Goal: Find specific page/section: Find specific page/section

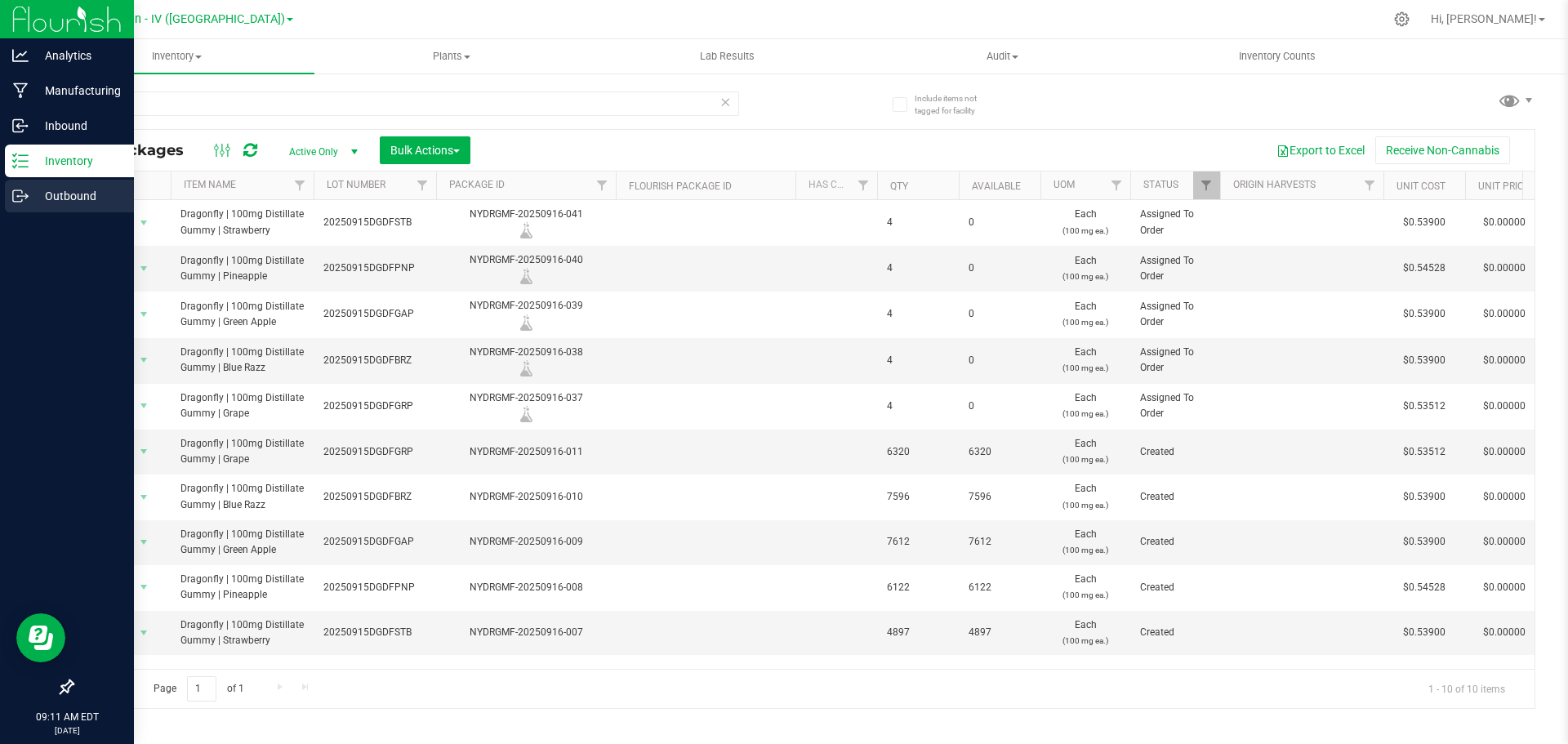
click at [47, 189] on p "Outbound" at bounding box center [77, 195] width 98 height 19
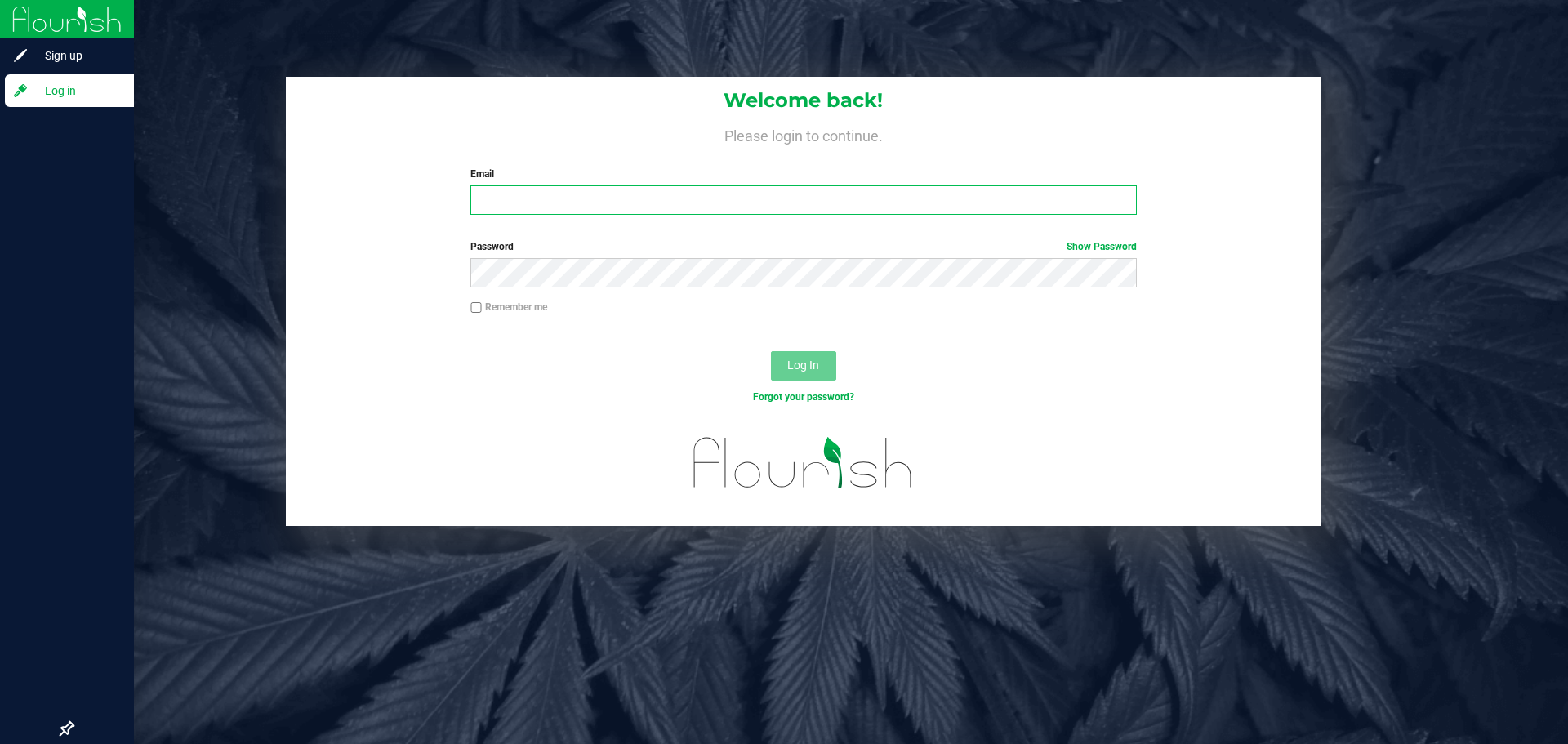
type input "[EMAIL_ADDRESS][DOMAIN_NAME]"
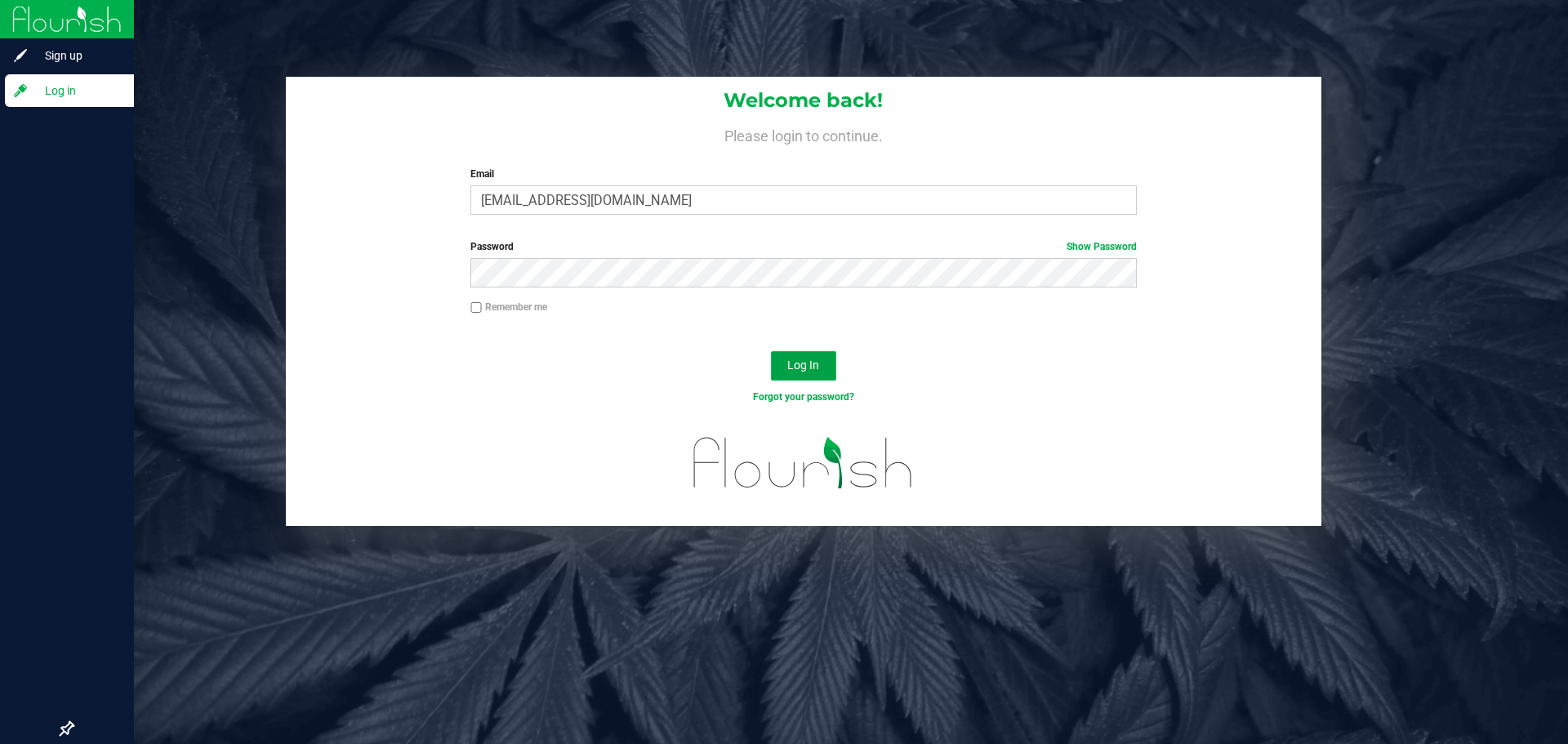
click at [799, 362] on span "Log In" at bounding box center [803, 365] width 32 height 13
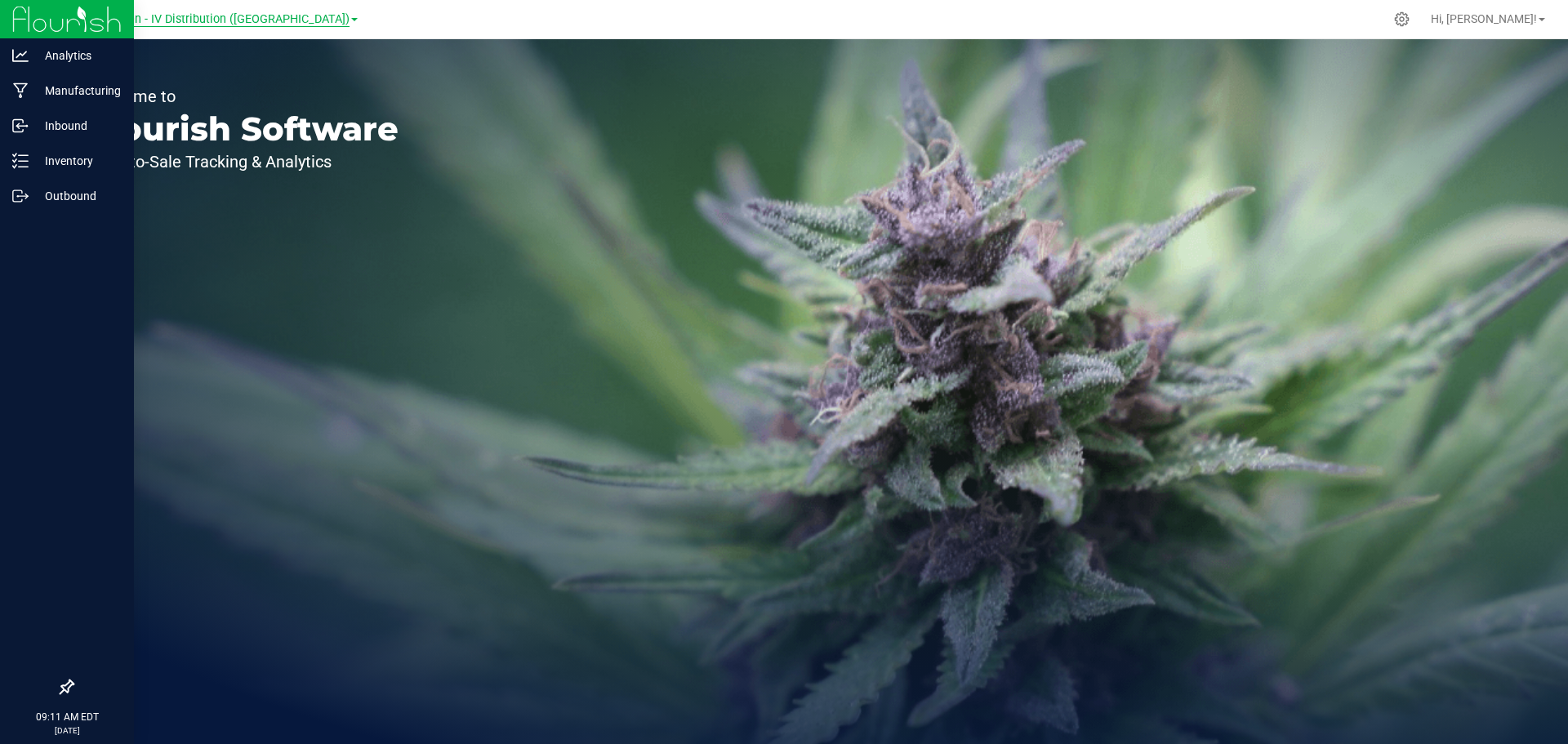
click at [258, 21] on span "Dragonfly Kitchen - IV Distribution ([GEOGRAPHIC_DATA])" at bounding box center [198, 19] width 302 height 14
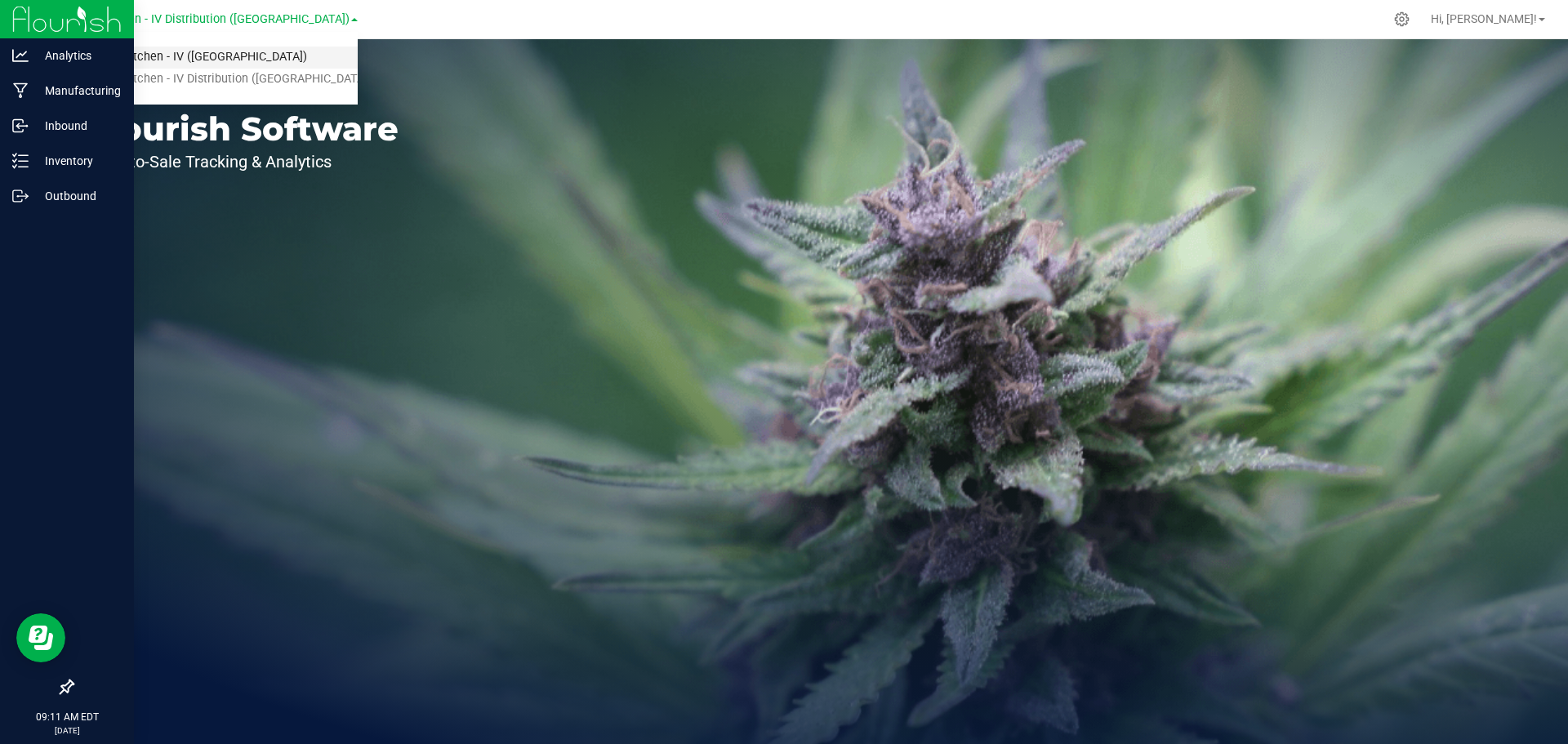
click at [233, 56] on link "Dragonfly Kitchen - IV ([GEOGRAPHIC_DATA])" at bounding box center [202, 57] width 310 height 22
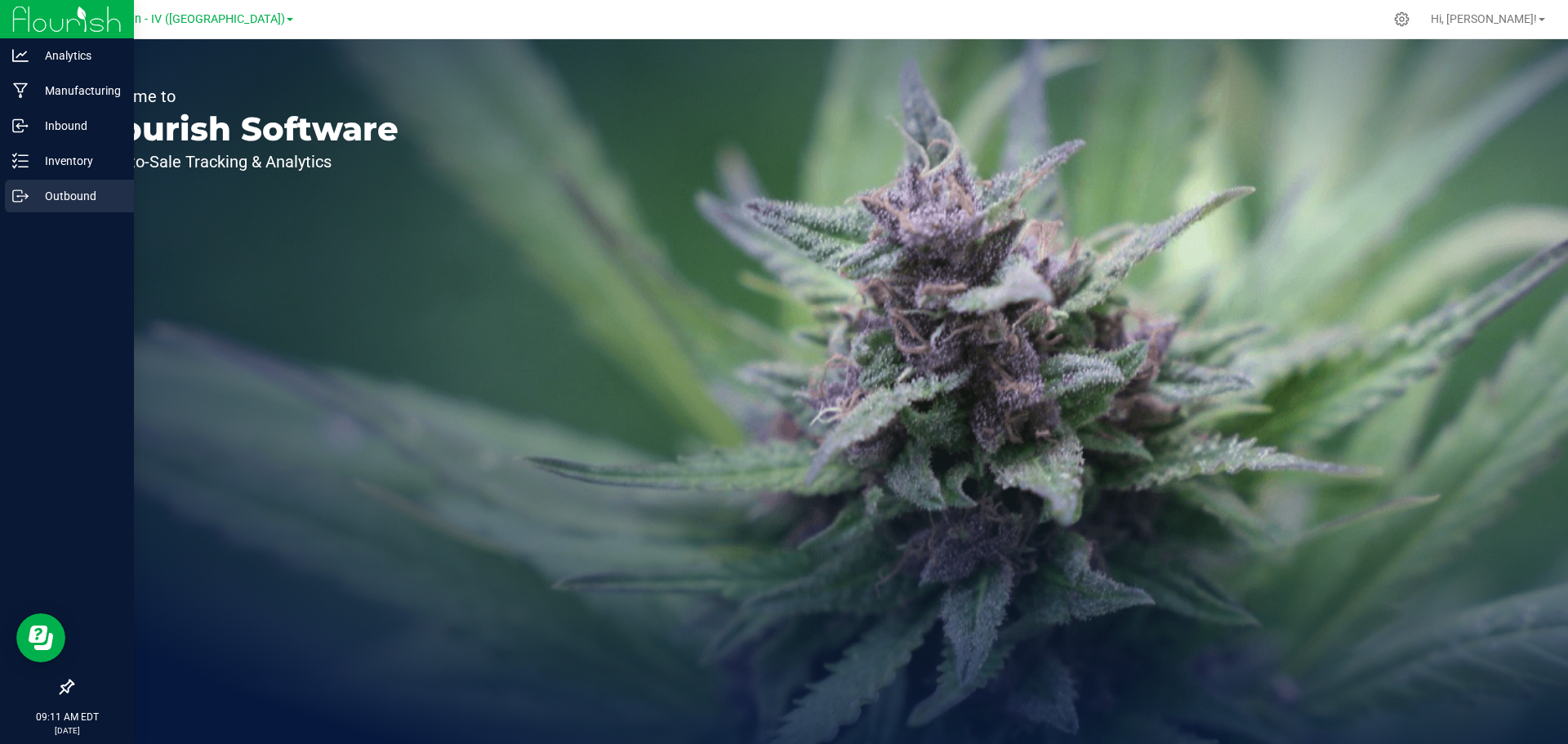
click at [14, 196] on icon at bounding box center [20, 195] width 16 height 16
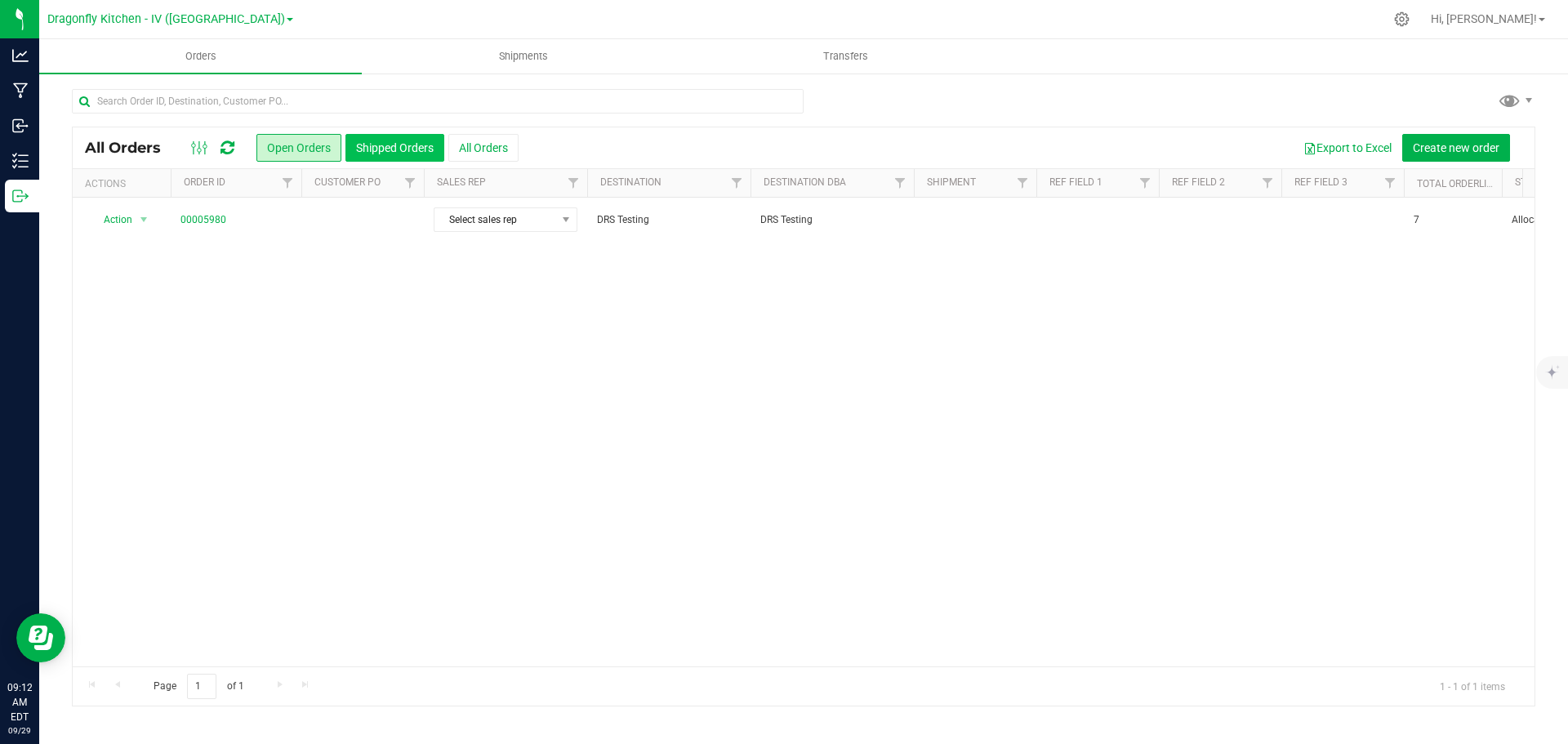
click at [399, 151] on button "Shipped Orders" at bounding box center [395, 147] width 99 height 28
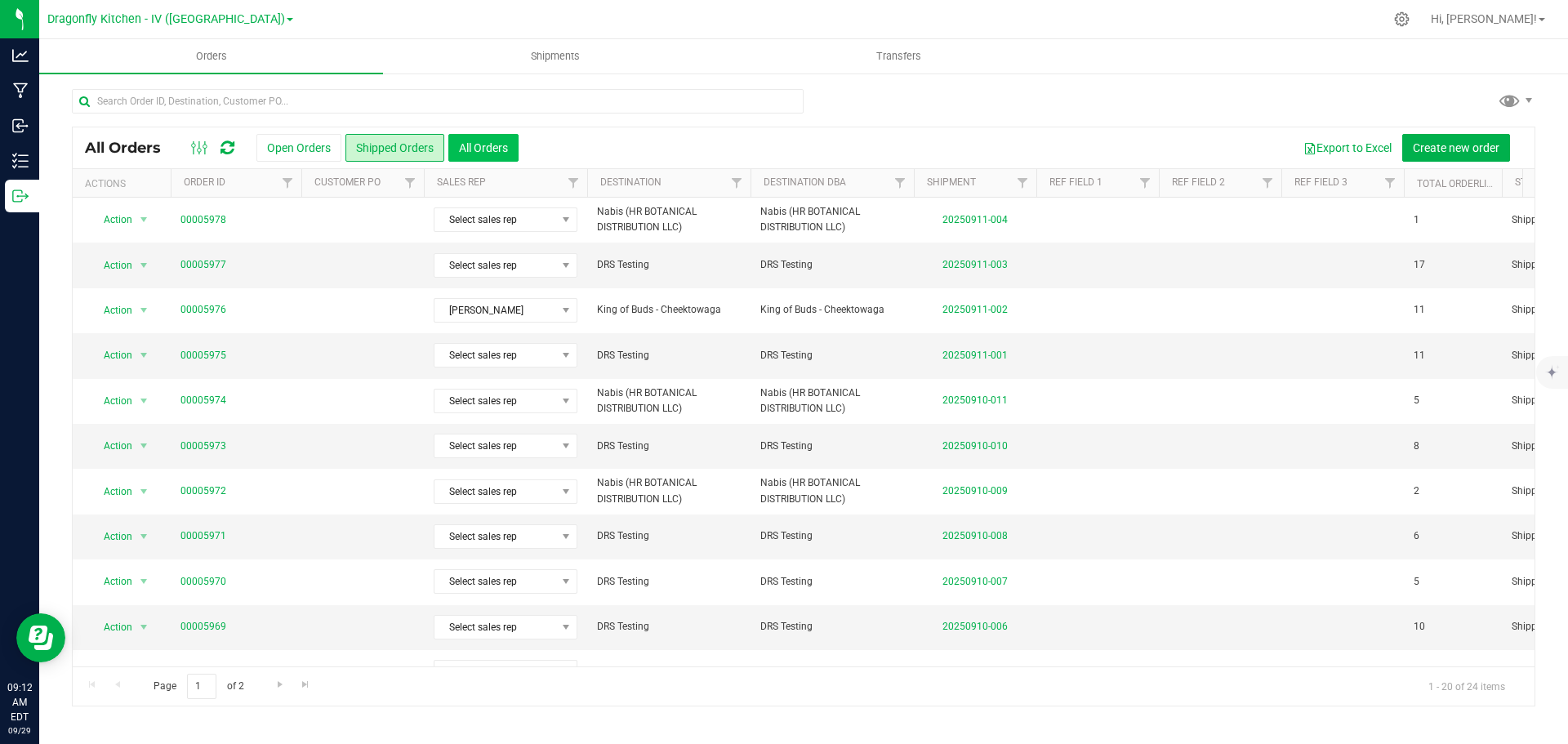
click at [506, 149] on button "All Orders" at bounding box center [483, 147] width 71 height 28
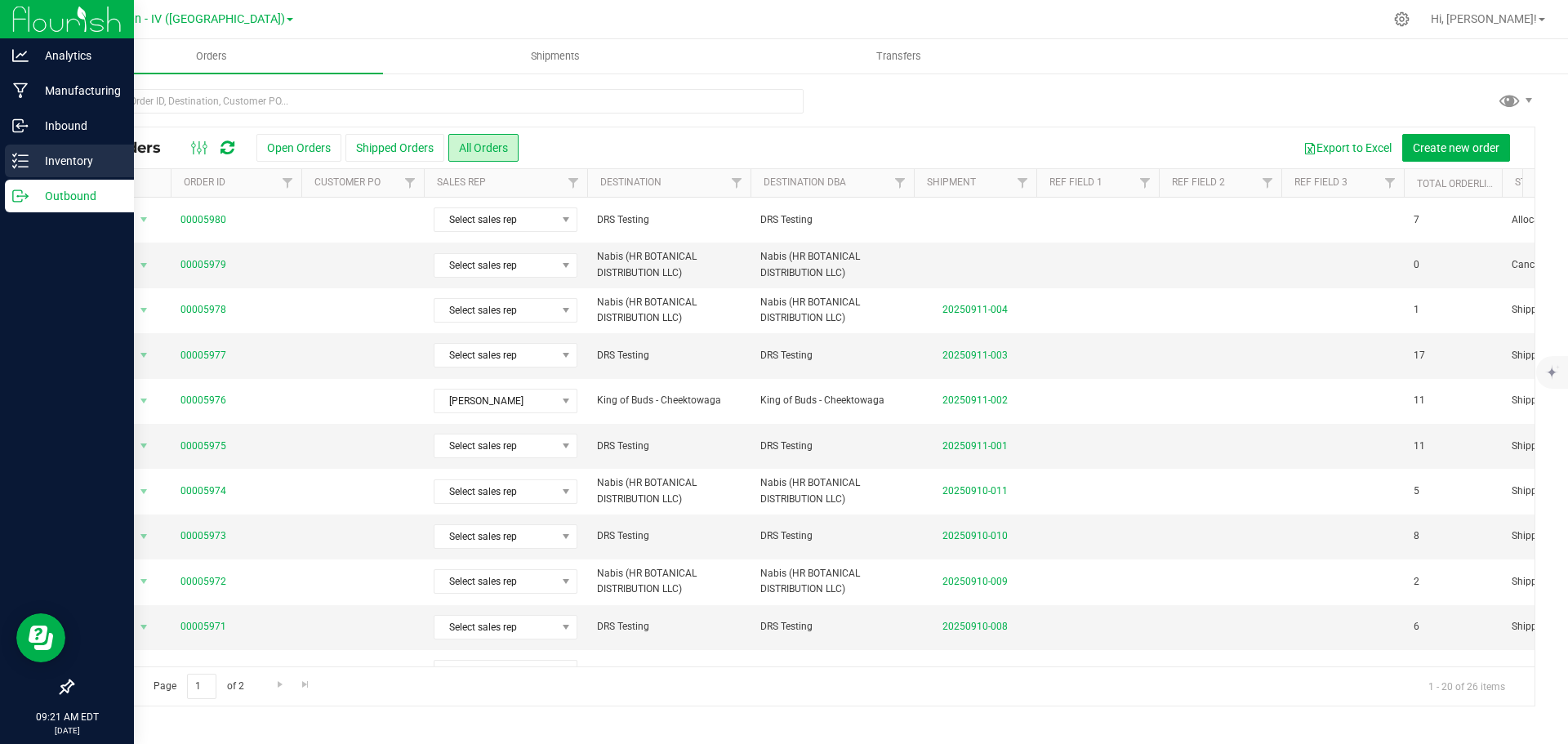
click at [41, 156] on p "Inventory" at bounding box center [77, 161] width 98 height 19
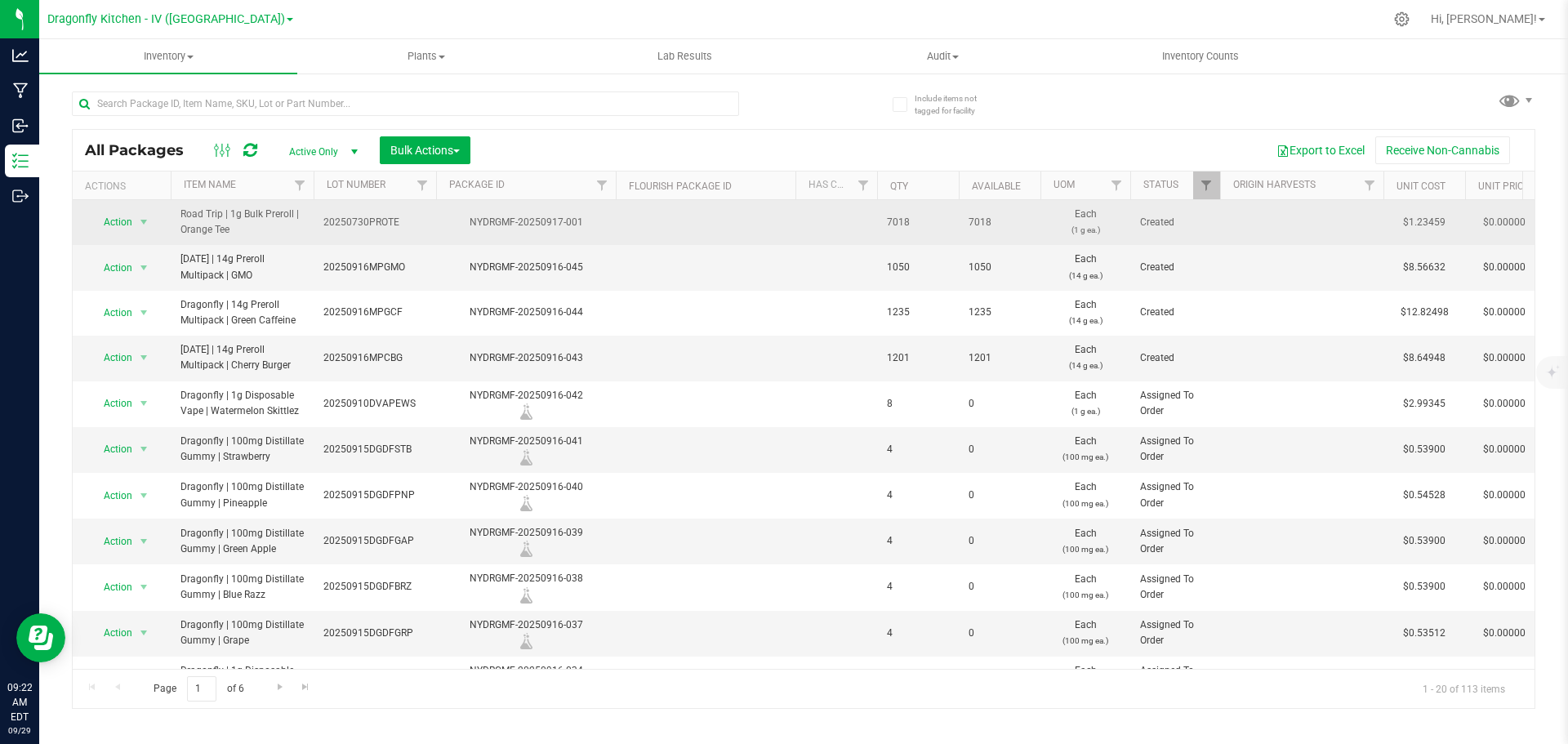
click at [215, 220] on span "Road Trip | 1g Bulk Preroll | Orange Tee" at bounding box center [242, 222] width 124 height 31
